Goal: Task Accomplishment & Management: Use online tool/utility

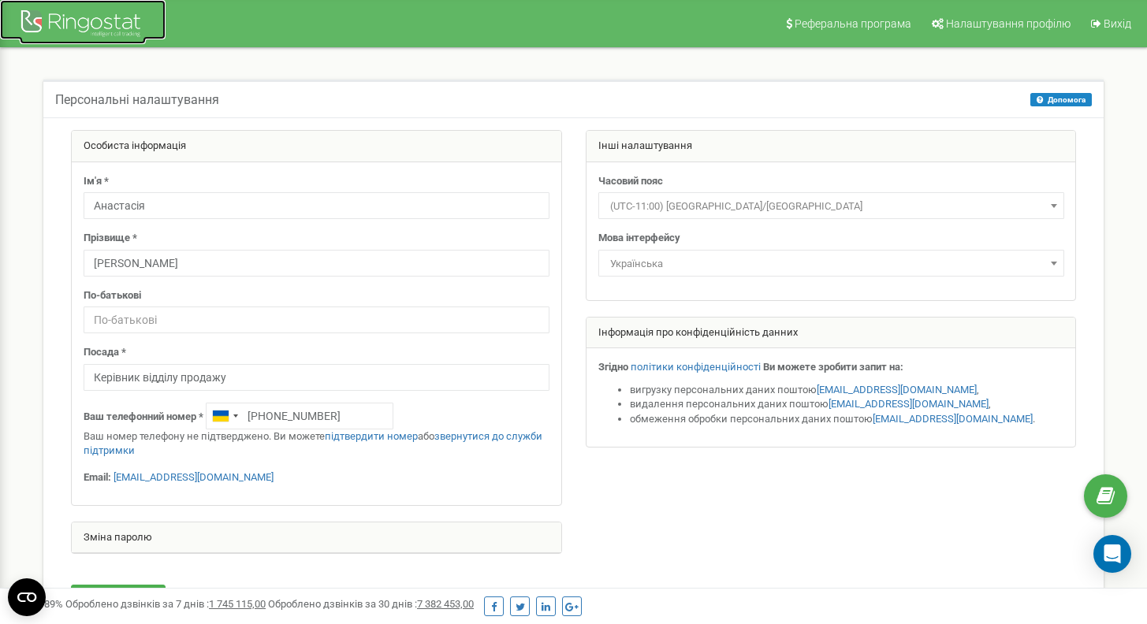
click at [92, 36] on div at bounding box center [83, 25] width 126 height 38
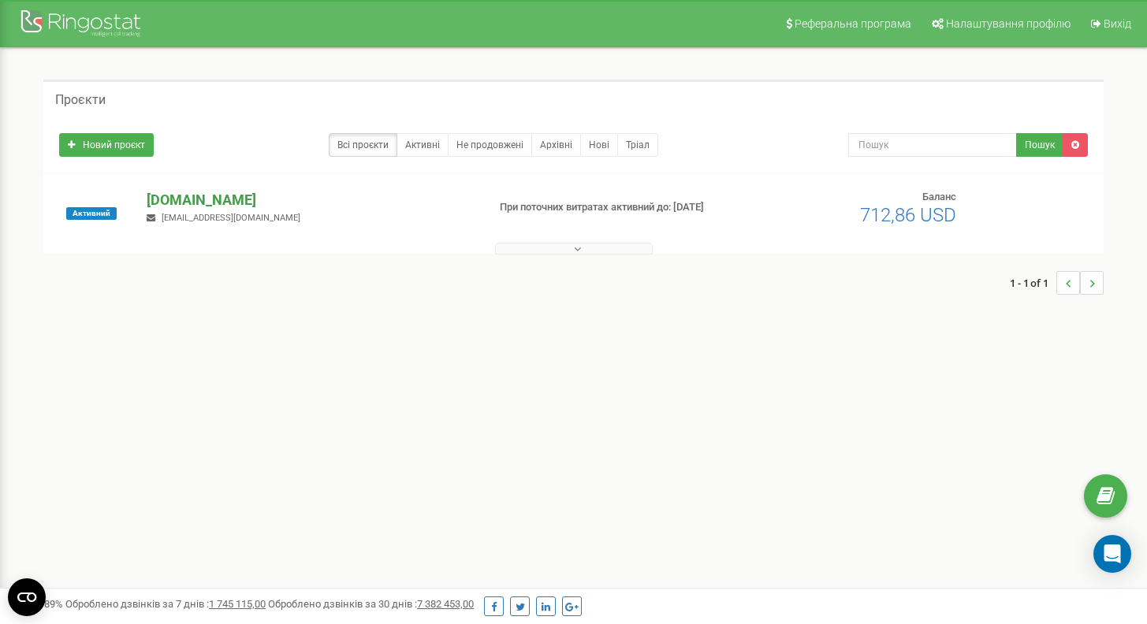
click at [185, 198] on p "[DOMAIN_NAME]" at bounding box center [310, 200] width 327 height 20
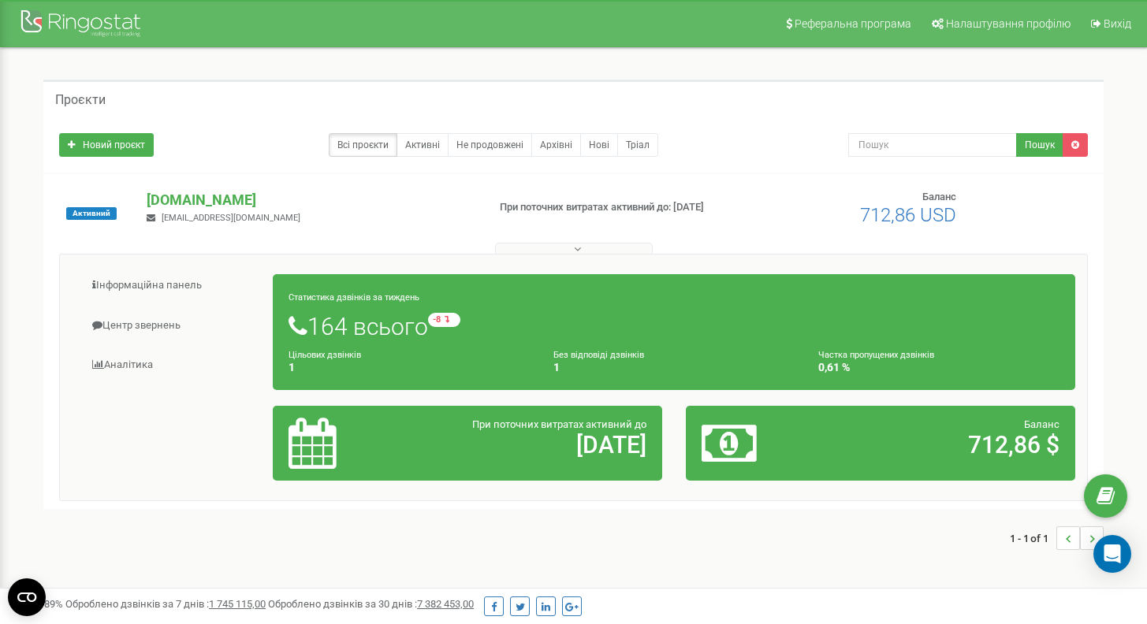
click at [354, 331] on h1 "164 всього -8 відносно минулого тижня" at bounding box center [673, 326] width 771 height 27
click at [183, 279] on link "Інформаційна панель" at bounding box center [173, 285] width 202 height 39
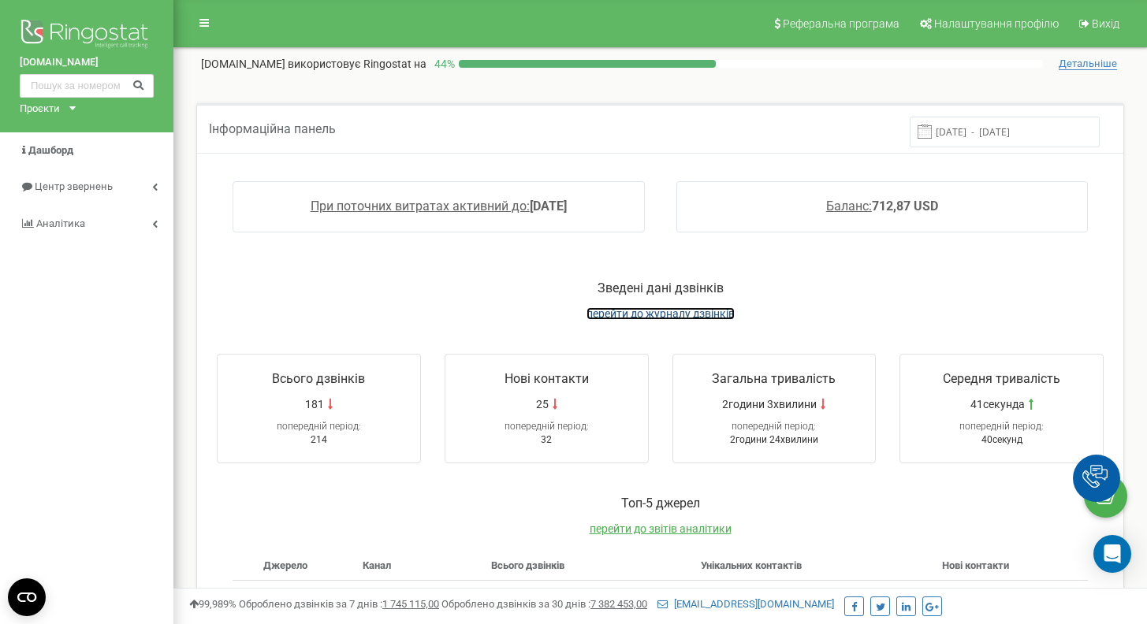
click at [611, 313] on span "перейти до журналу дзвінків" at bounding box center [660, 313] width 148 height 13
click at [697, 526] on span "перейти до звітів аналітики" at bounding box center [661, 529] width 142 height 13
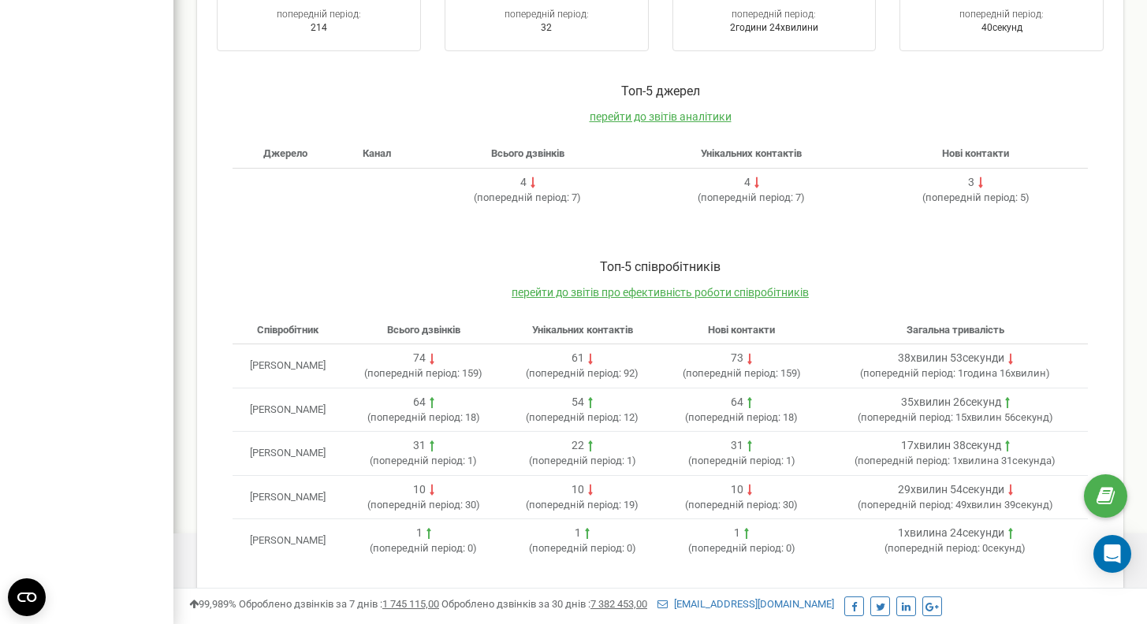
scroll to position [414, 0]
click at [768, 292] on span "перейти до звітів про ефективність роботи співробітників" at bounding box center [660, 291] width 297 height 13
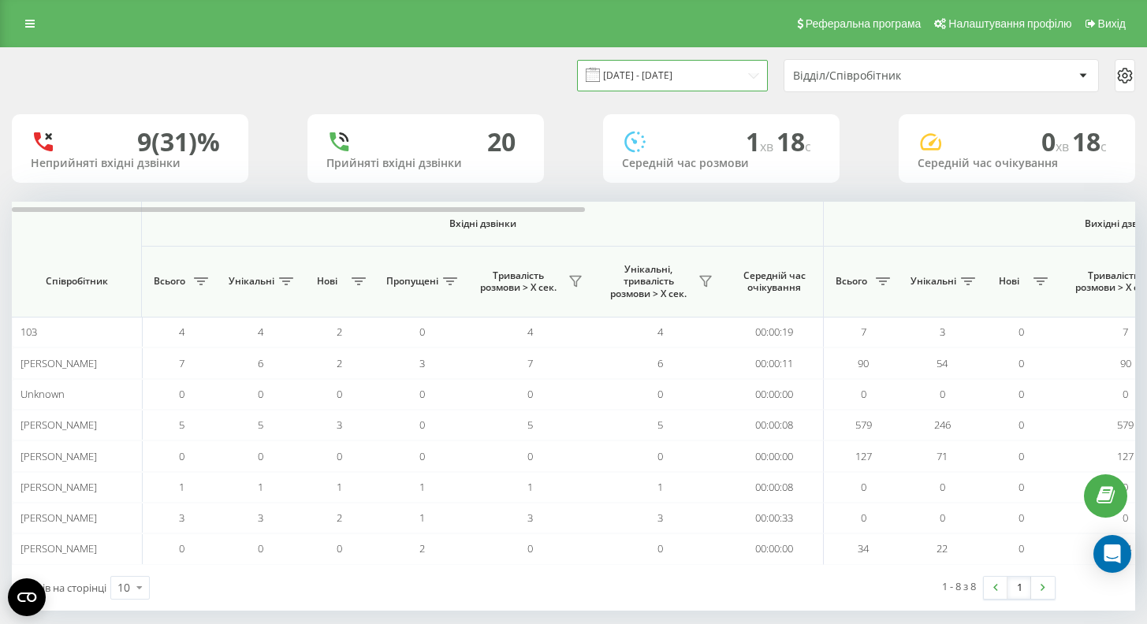
click at [750, 76] on input "[DATE] - [DATE]" at bounding box center [672, 75] width 191 height 31
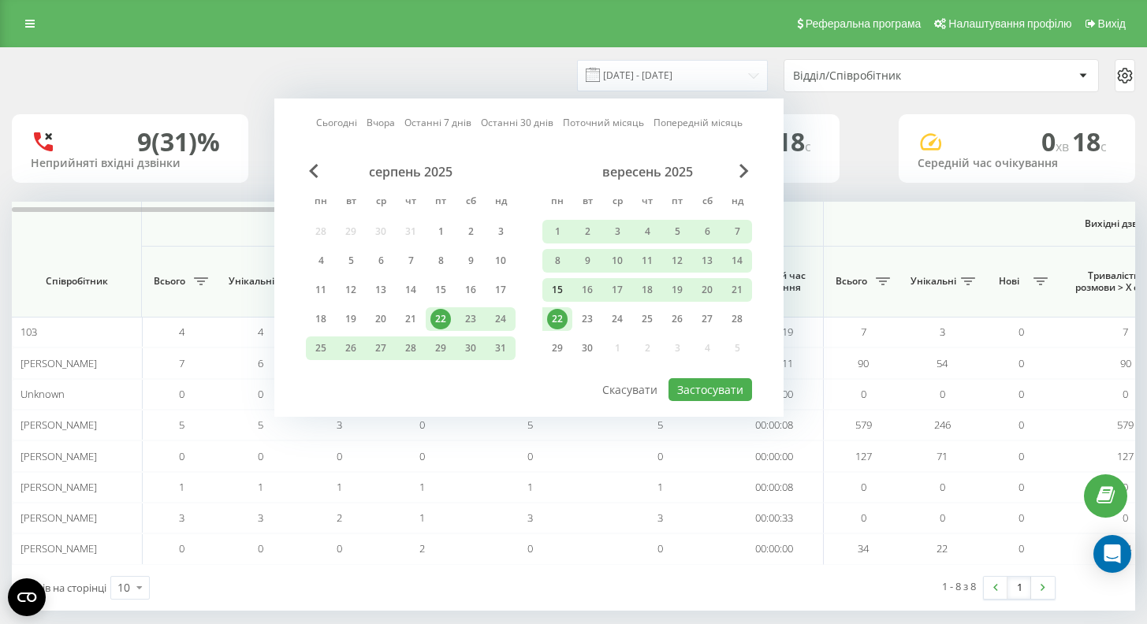
click at [557, 292] on div "15" at bounding box center [557, 290] width 20 height 20
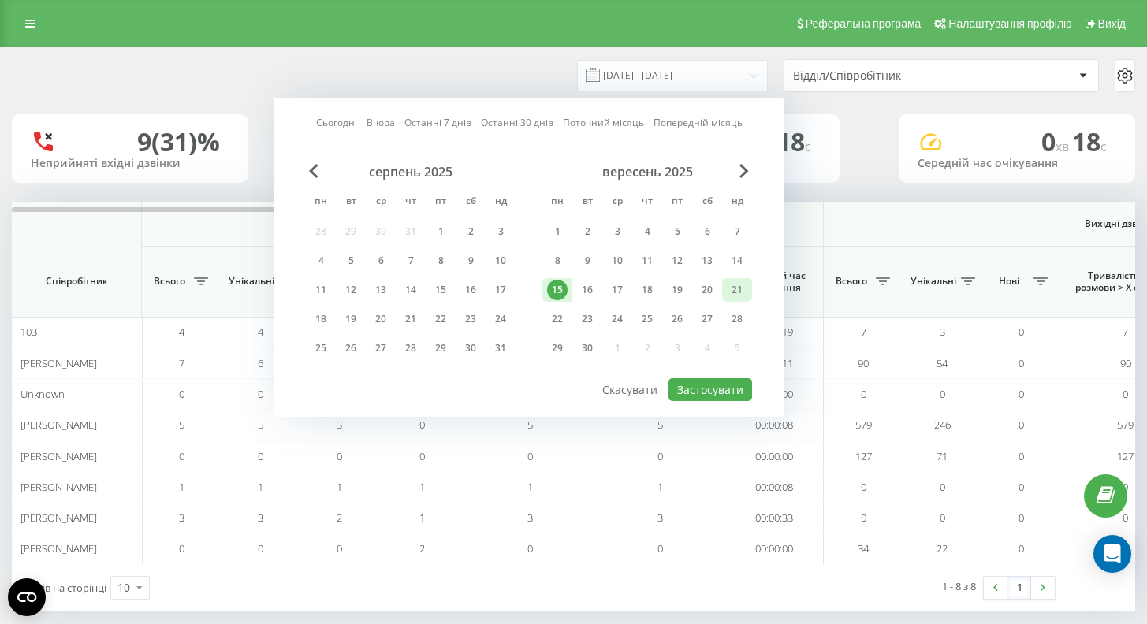
click at [730, 292] on div "21" at bounding box center [737, 290] width 20 height 20
click at [698, 391] on button "Застосувати" at bounding box center [710, 389] width 84 height 23
type input "[DATE] - [DATE]"
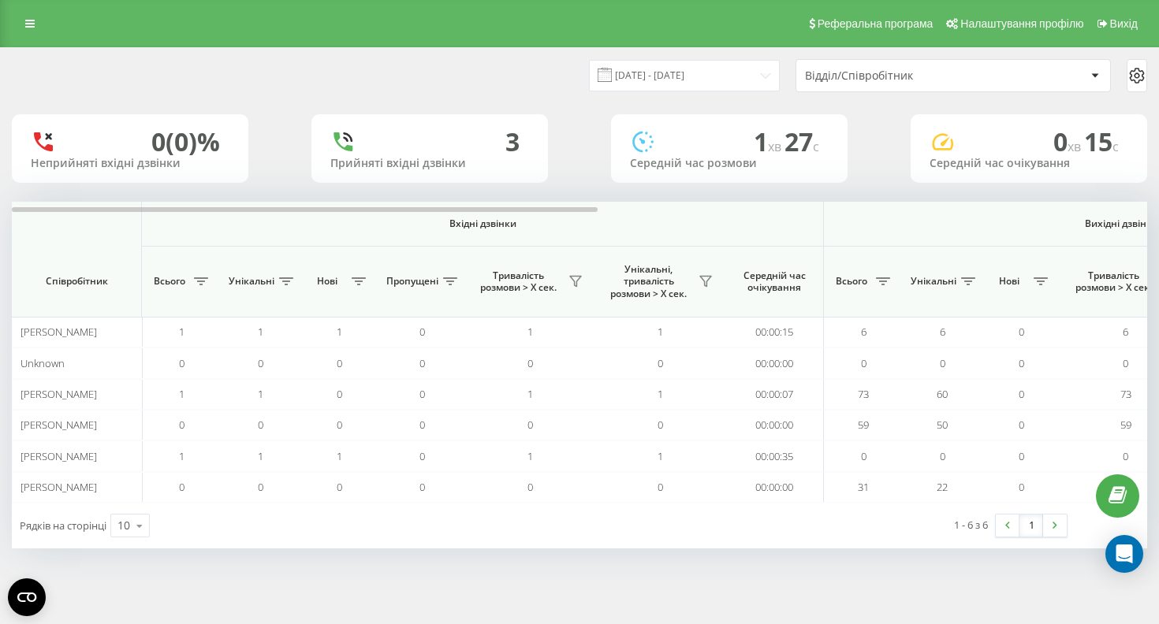
click at [1094, 76] on icon at bounding box center [1094, 76] width 7 height 4
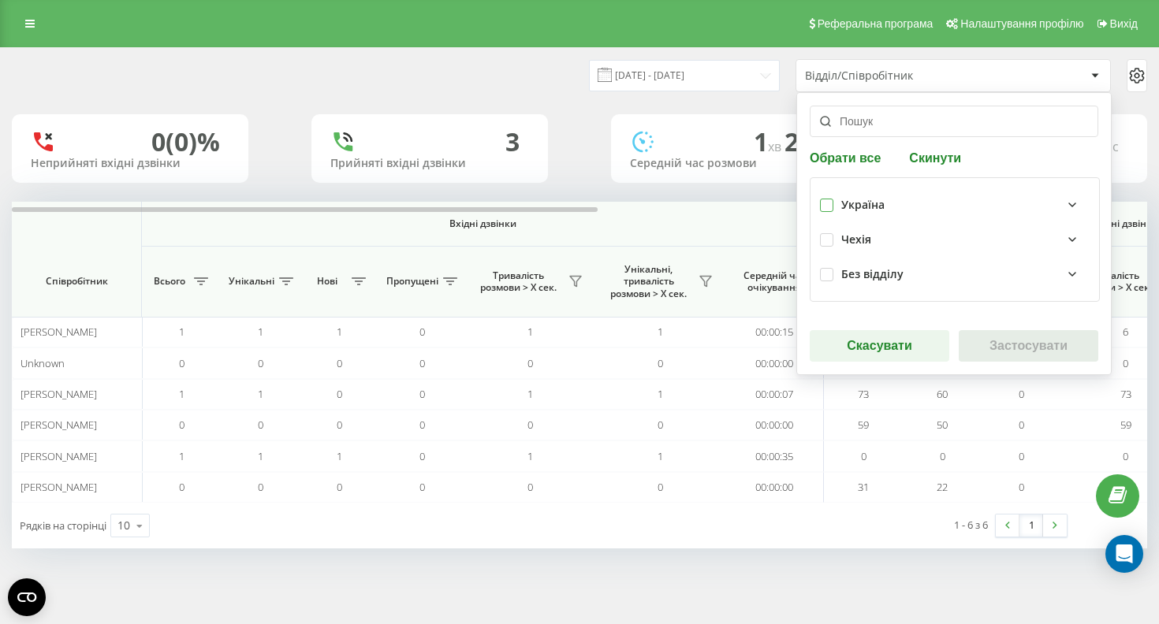
click at [828, 199] on label at bounding box center [826, 199] width 13 height 0
checkbox input "true"
click at [990, 343] on button "Застосувати" at bounding box center [1028, 346] width 140 height 32
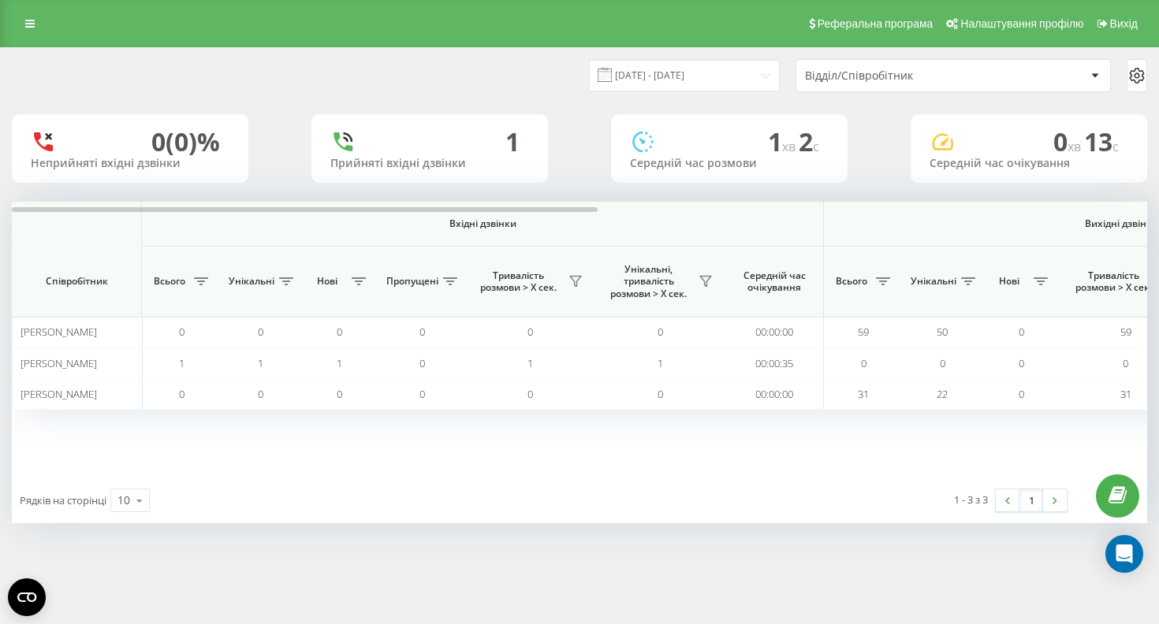
click at [1136, 73] on icon at bounding box center [1136, 75] width 19 height 19
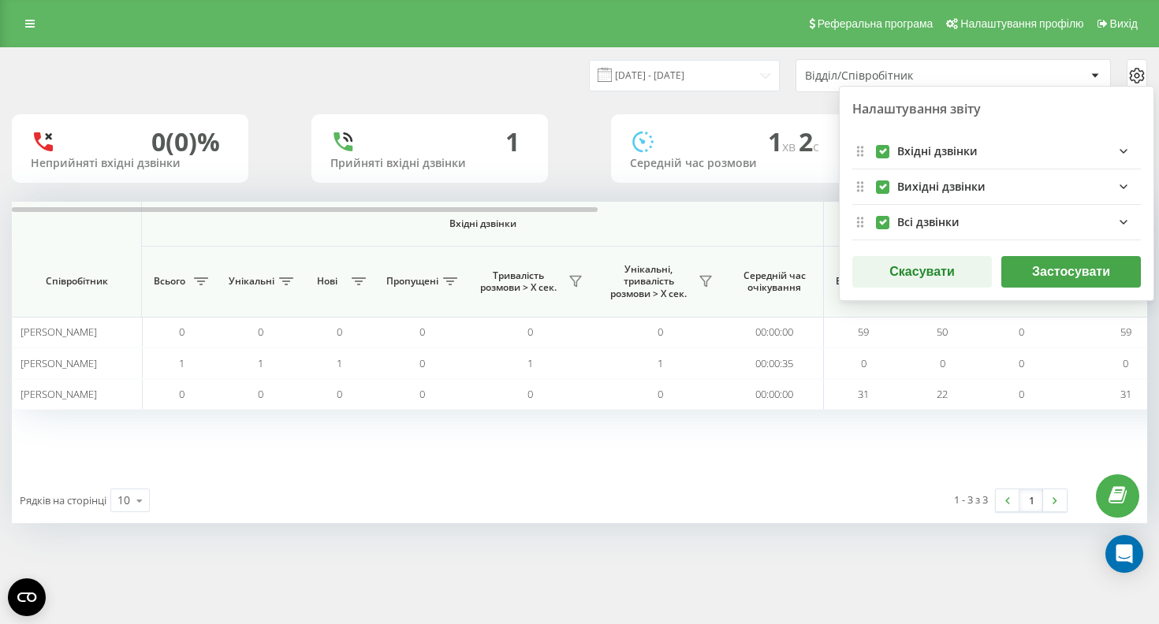
click at [882, 145] on label "incomingFields quote list" at bounding box center [882, 145] width 13 height 0
checkbox input "false"
click at [878, 216] on label "allFields quote list" at bounding box center [882, 216] width 13 height 0
checkbox input "false"
click at [1073, 273] on button "Застосувати" at bounding box center [1071, 272] width 140 height 32
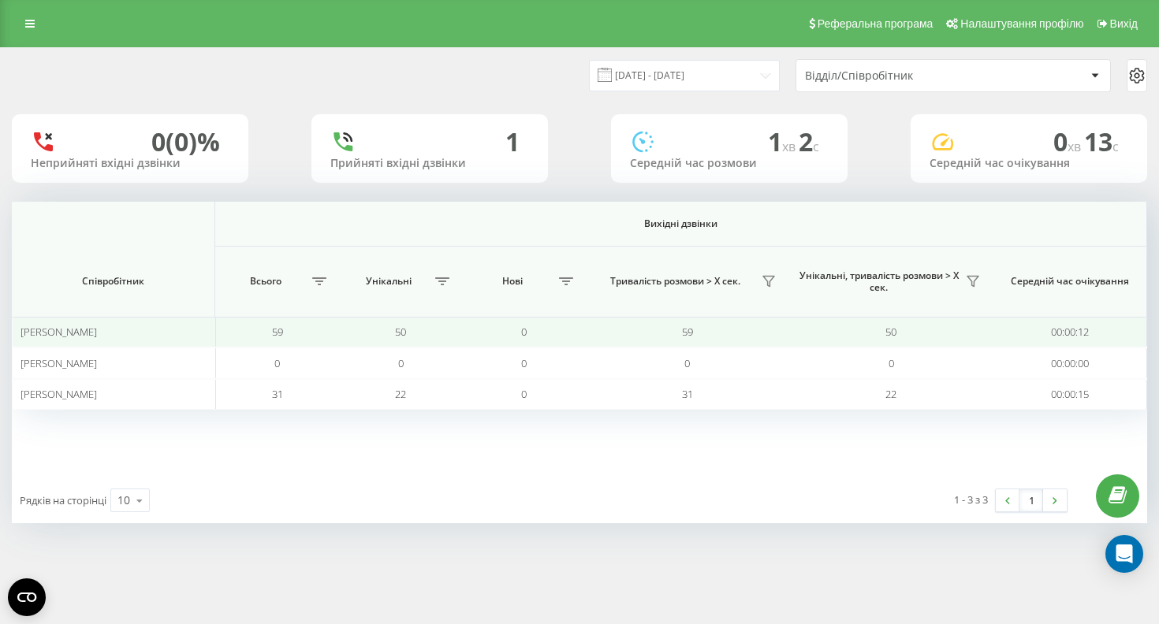
click at [97, 329] on span "[PERSON_NAME]" at bounding box center [58, 332] width 76 height 14
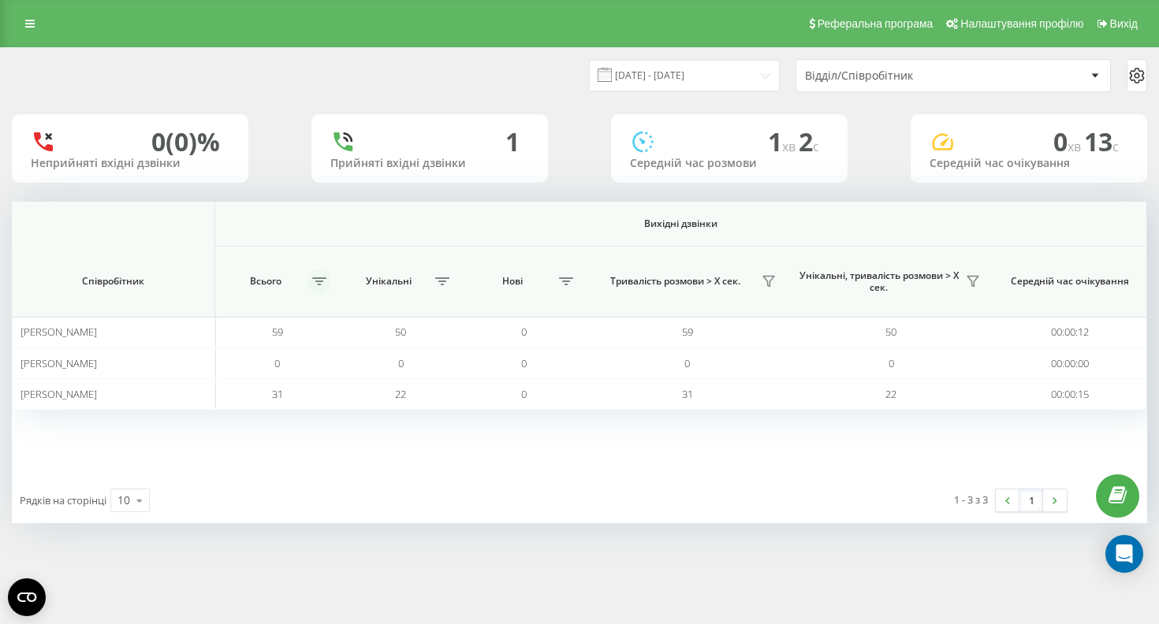
click at [321, 285] on icon at bounding box center [319, 281] width 14 height 8
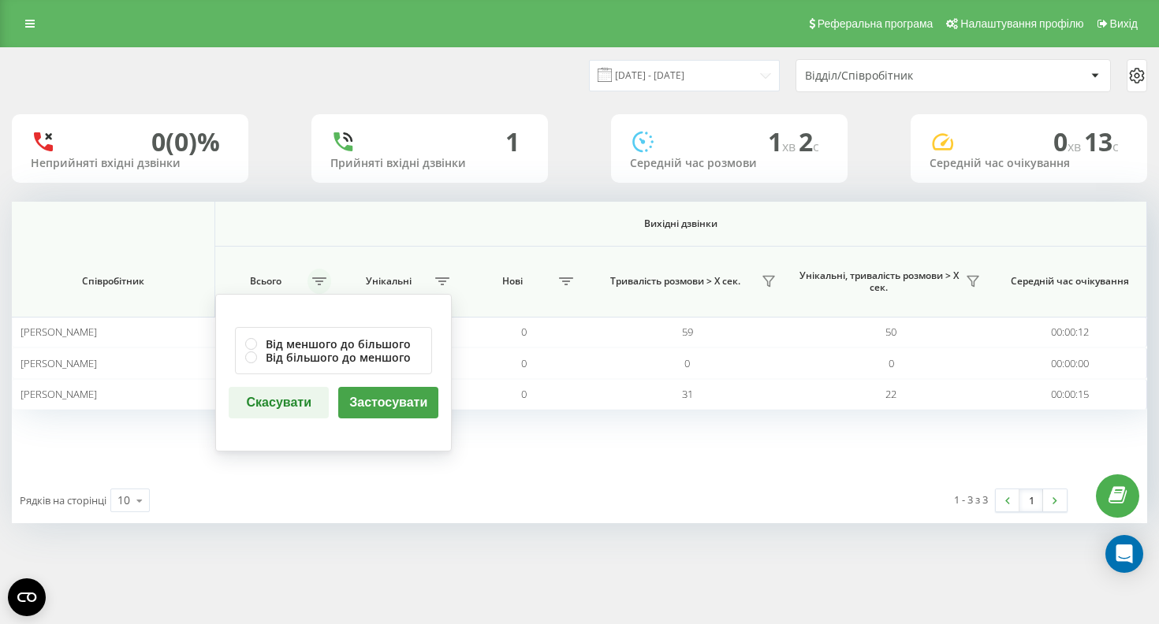
click at [321, 285] on icon at bounding box center [319, 281] width 14 height 8
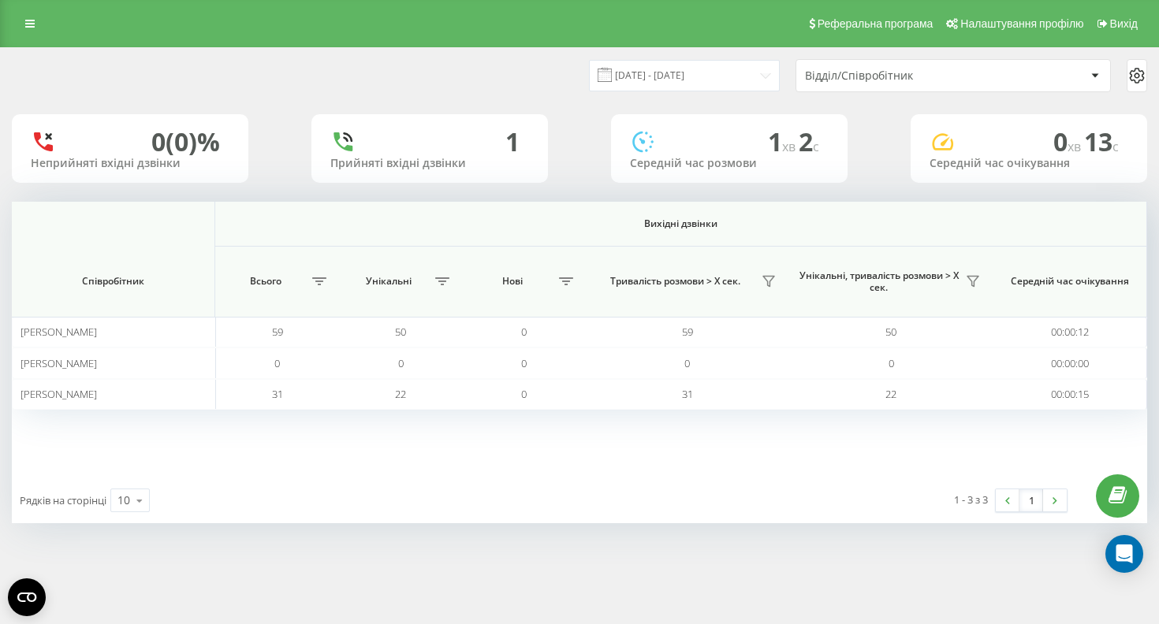
click at [186, 502] on div "Рядків на сторінці 10 10 25 50 100" at bounding box center [295, 501] width 567 height 46
